Goal: Task Accomplishment & Management: Use online tool/utility

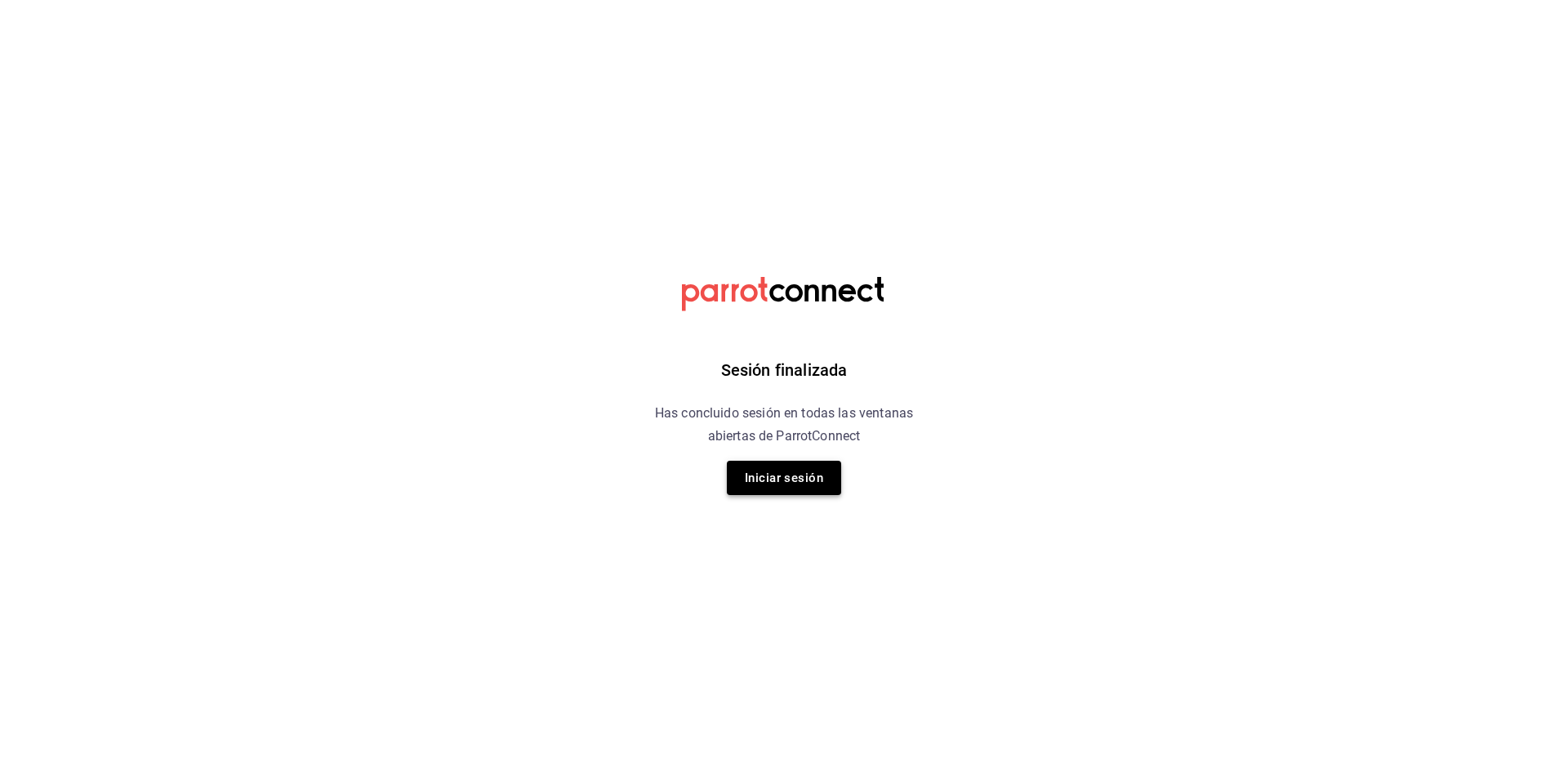
click at [796, 480] on button "Iniciar sesión" at bounding box center [784, 478] width 115 height 34
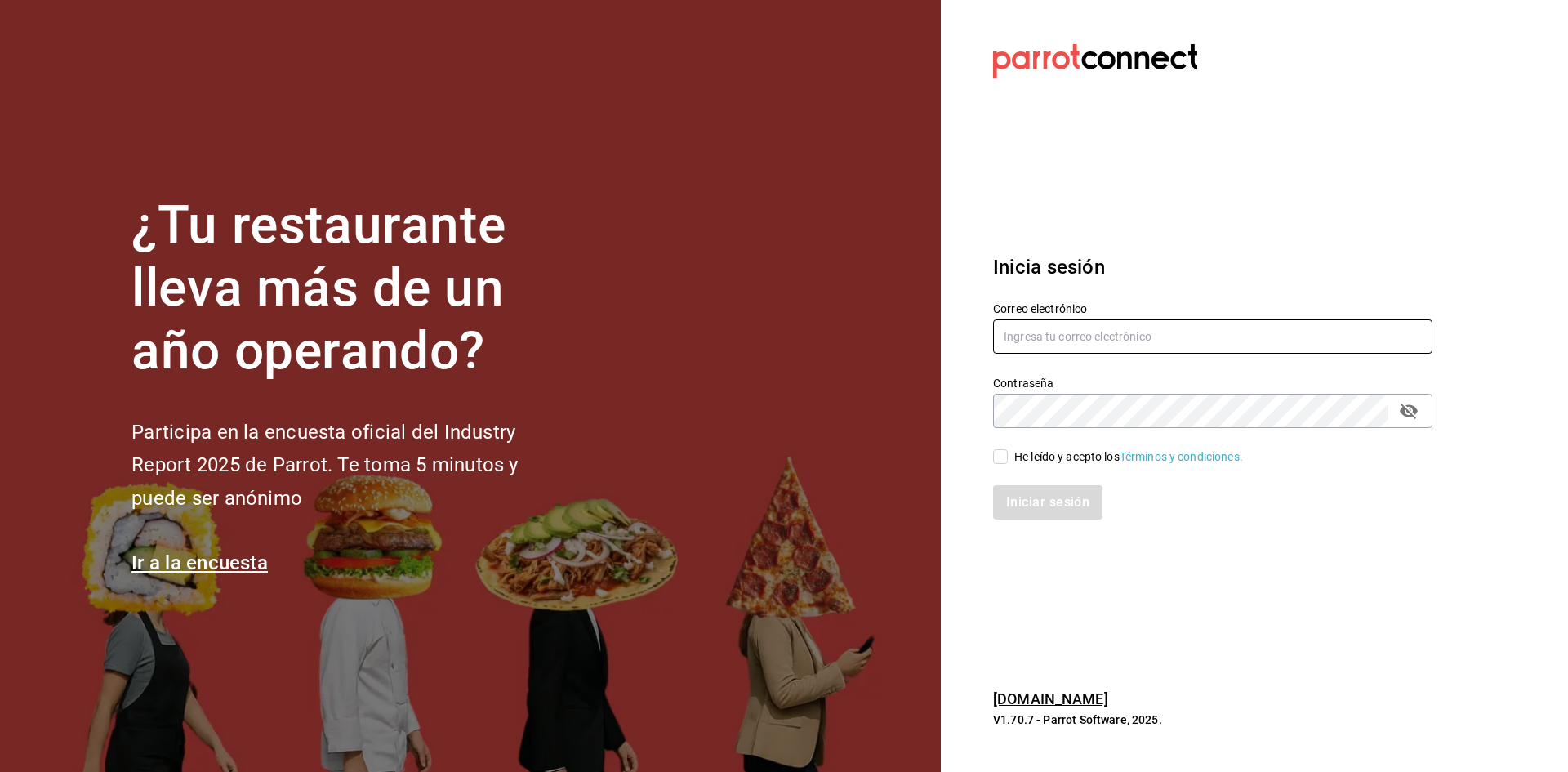
click at [1166, 339] on input "text" at bounding box center [1213, 337] width 439 height 34
type input "3"
click at [1027, 328] on input "3" at bounding box center [1213, 337] width 439 height 34
type input "carmenruiz40@hotmail.com"
click at [1000, 461] on input "He leído y acepto los Términos y condiciones." at bounding box center [1000, 457] width 14 height 14
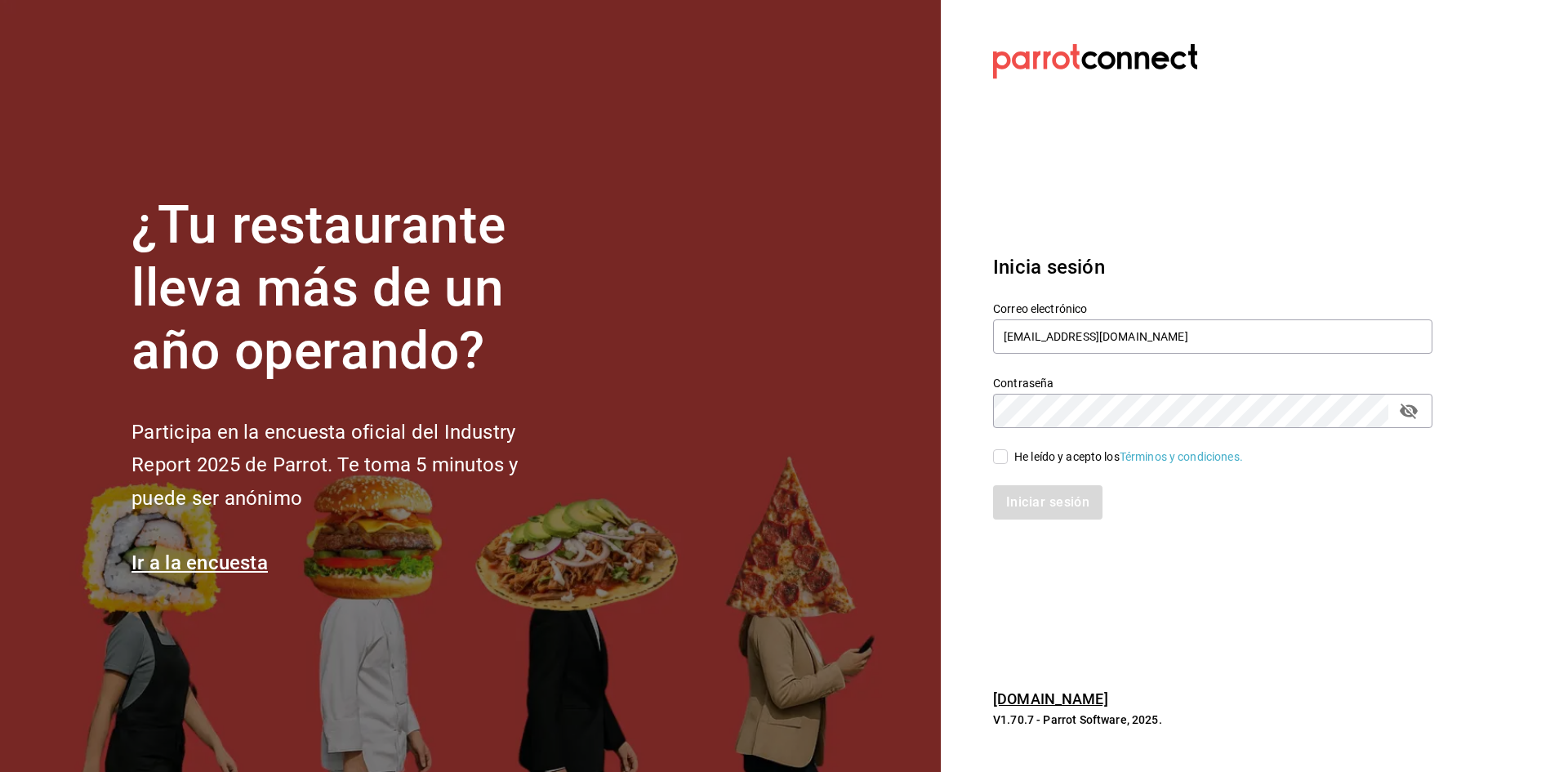
checkbox input "true"
click at [1012, 492] on button "Iniciar sesión" at bounding box center [1049, 502] width 111 height 34
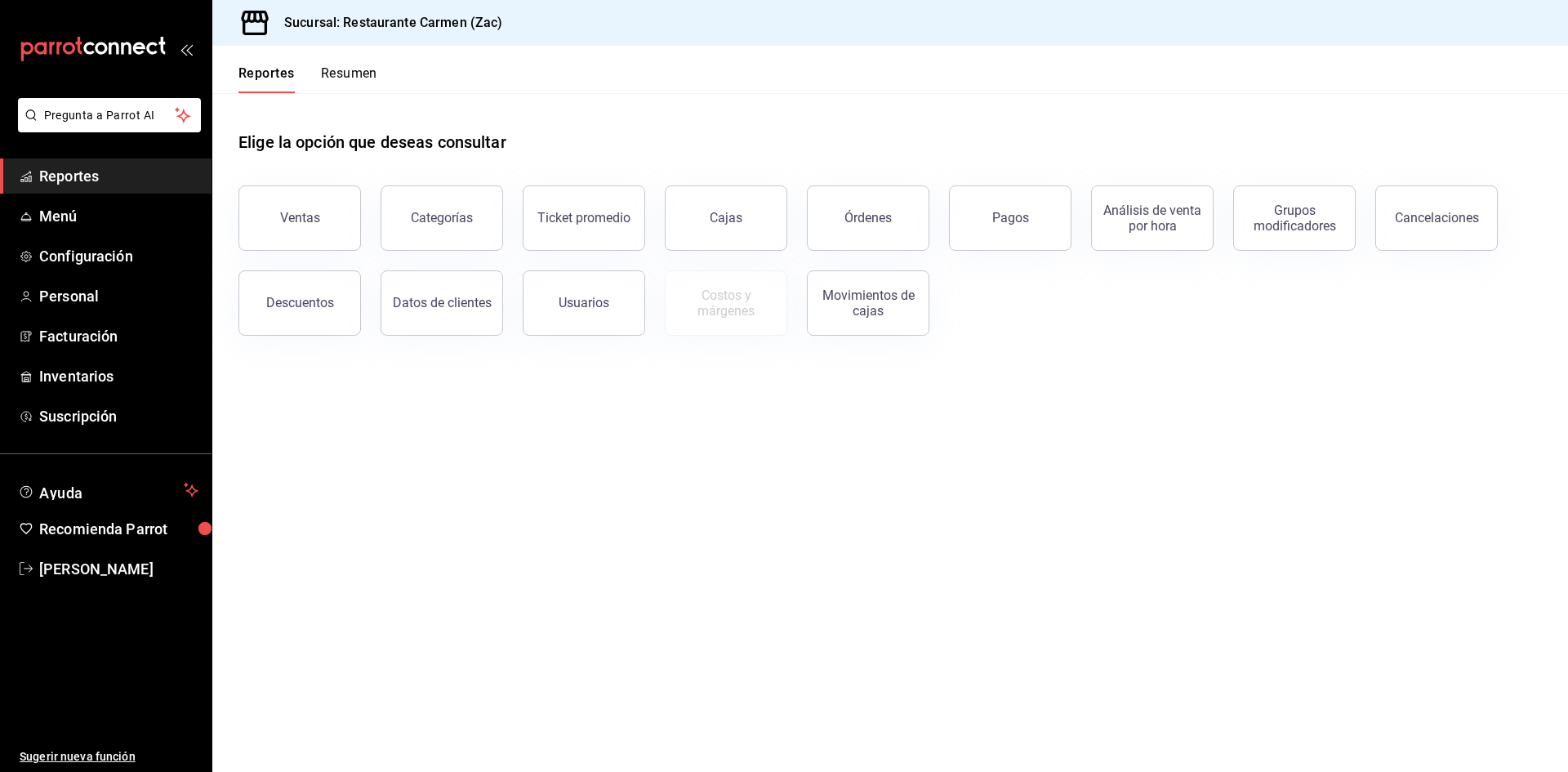
click at [302, 224] on div "Ventas" at bounding box center [300, 218] width 40 height 15
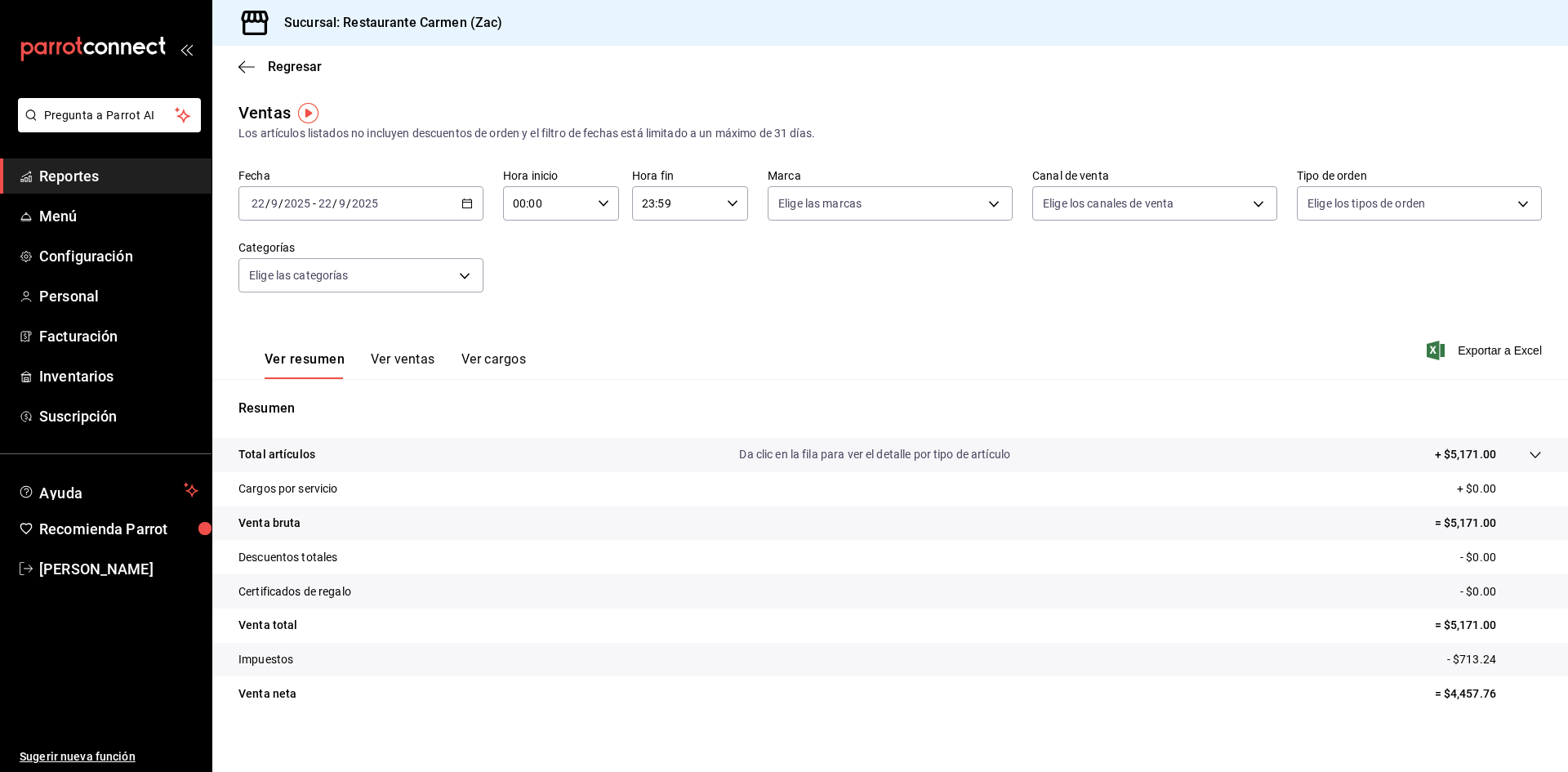
click at [94, 179] on span "Reportes" at bounding box center [118, 176] width 159 height 22
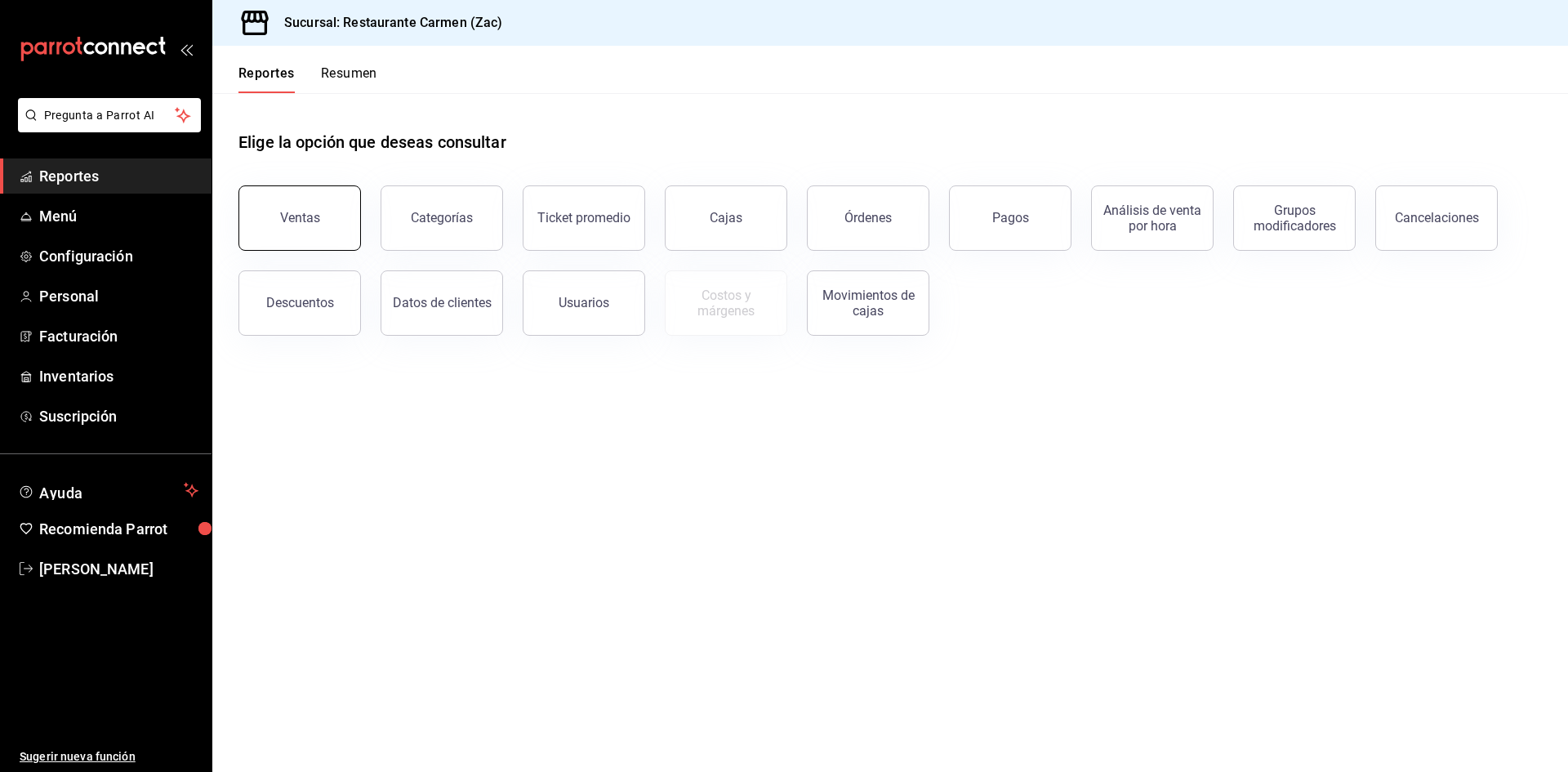
click at [319, 213] on button "Ventas" at bounding box center [300, 218] width 122 height 65
